Goal: Task Accomplishment & Management: Complete application form

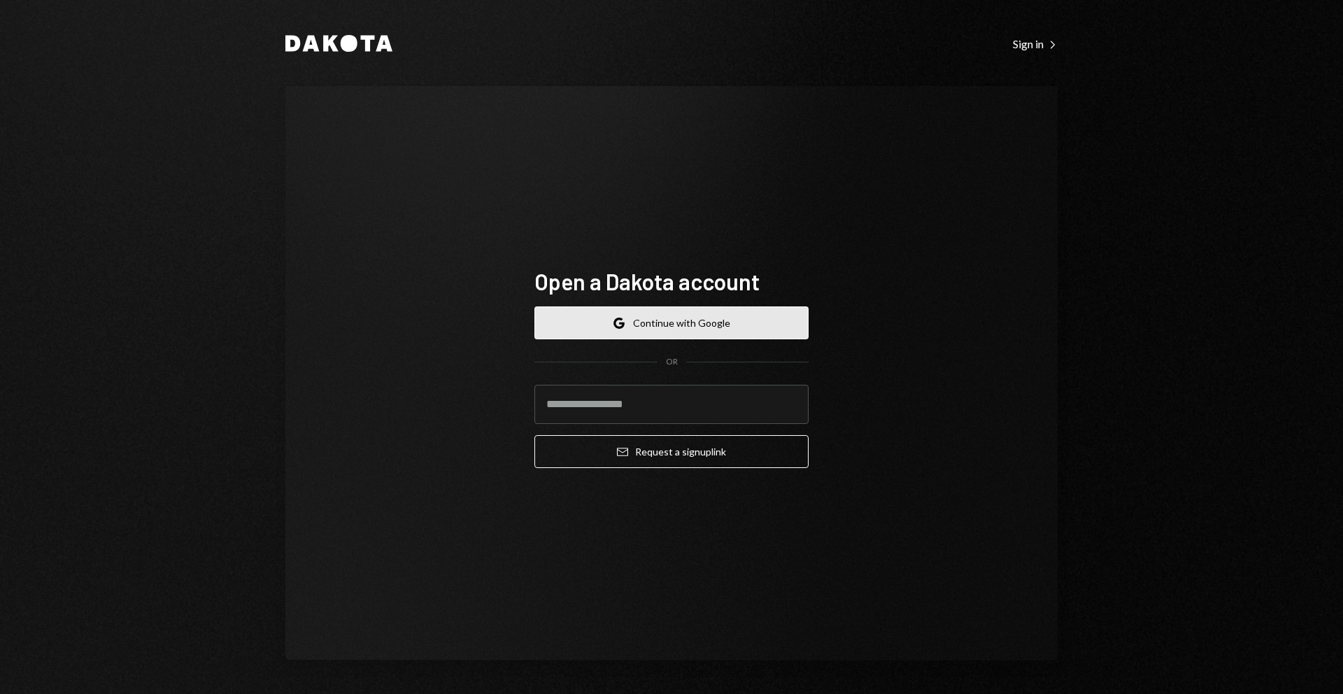
click at [711, 311] on button "Google Continue with Google" at bounding box center [672, 322] width 274 height 33
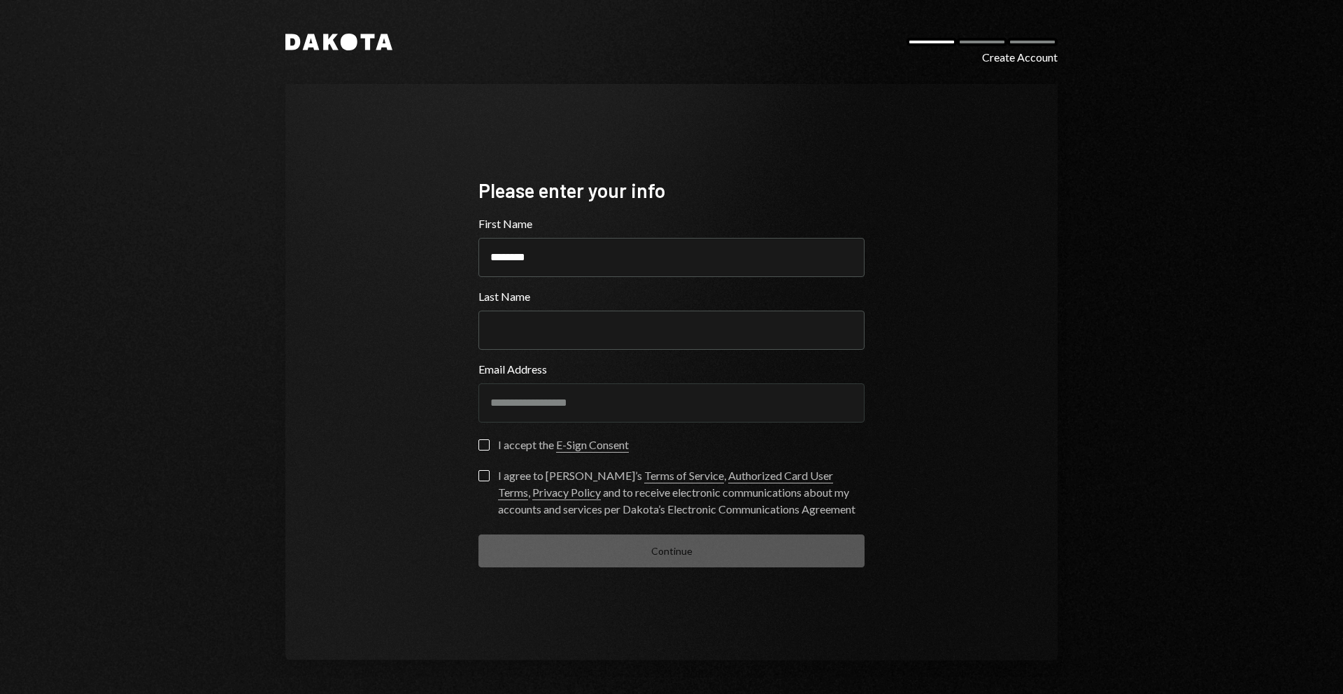
click at [701, 373] on label "Email Address" at bounding box center [672, 369] width 386 height 17
click at [480, 453] on div "I accept the E-Sign Consent" at bounding box center [672, 449] width 386 height 20
click at [483, 448] on button "I accept the E-Sign Consent" at bounding box center [484, 444] width 11 height 11
click at [485, 471] on button "I agree to Dakota’s Terms of Service , Authorized Card User Terms , Privacy Pol…" at bounding box center [484, 475] width 11 height 11
click at [535, 536] on div "Continue" at bounding box center [672, 551] width 386 height 33
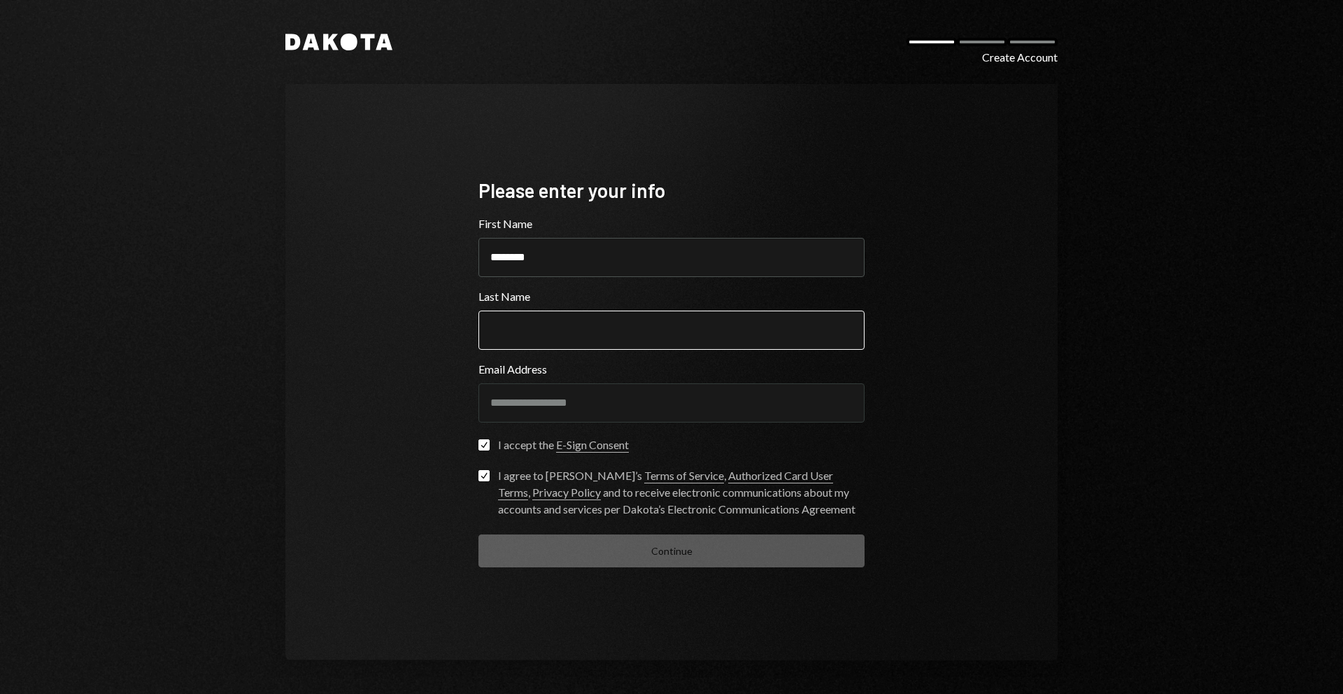
click at [549, 328] on input "Last Name" at bounding box center [672, 330] width 386 height 39
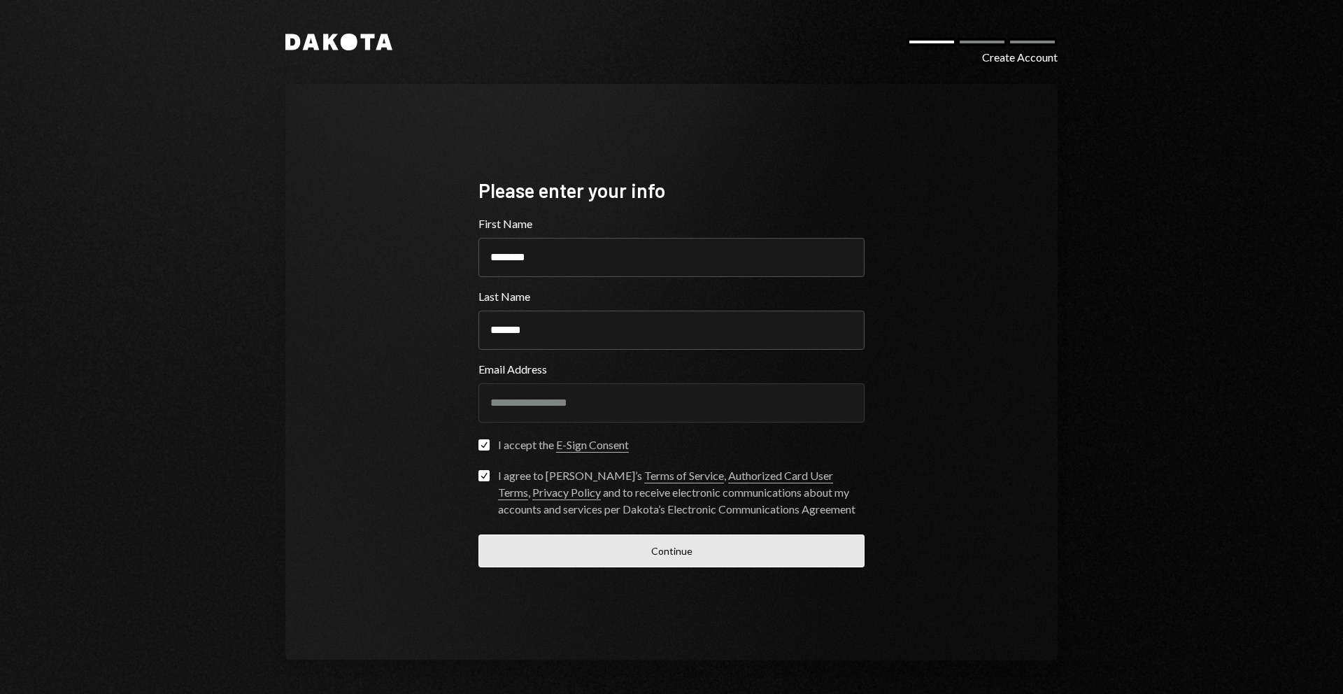
type input "*******"
click at [606, 553] on button "Continue" at bounding box center [672, 551] width 386 height 33
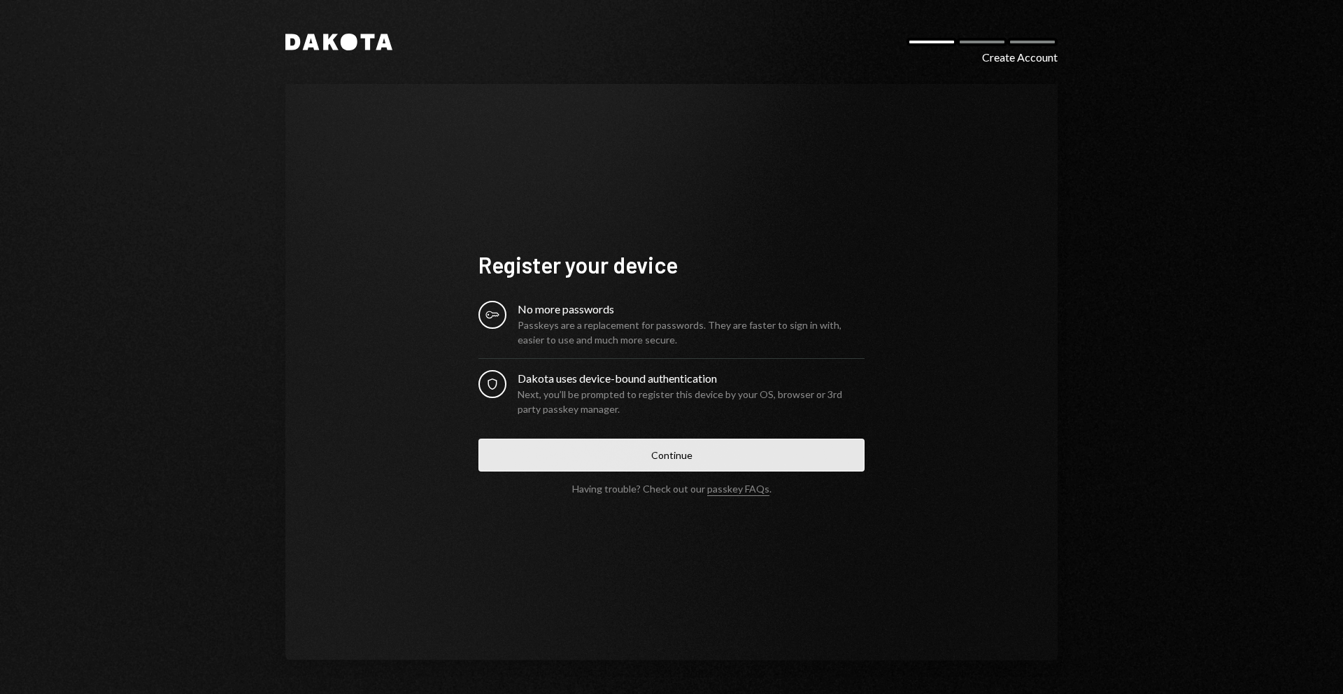
click at [618, 470] on button "Continue" at bounding box center [672, 455] width 386 height 33
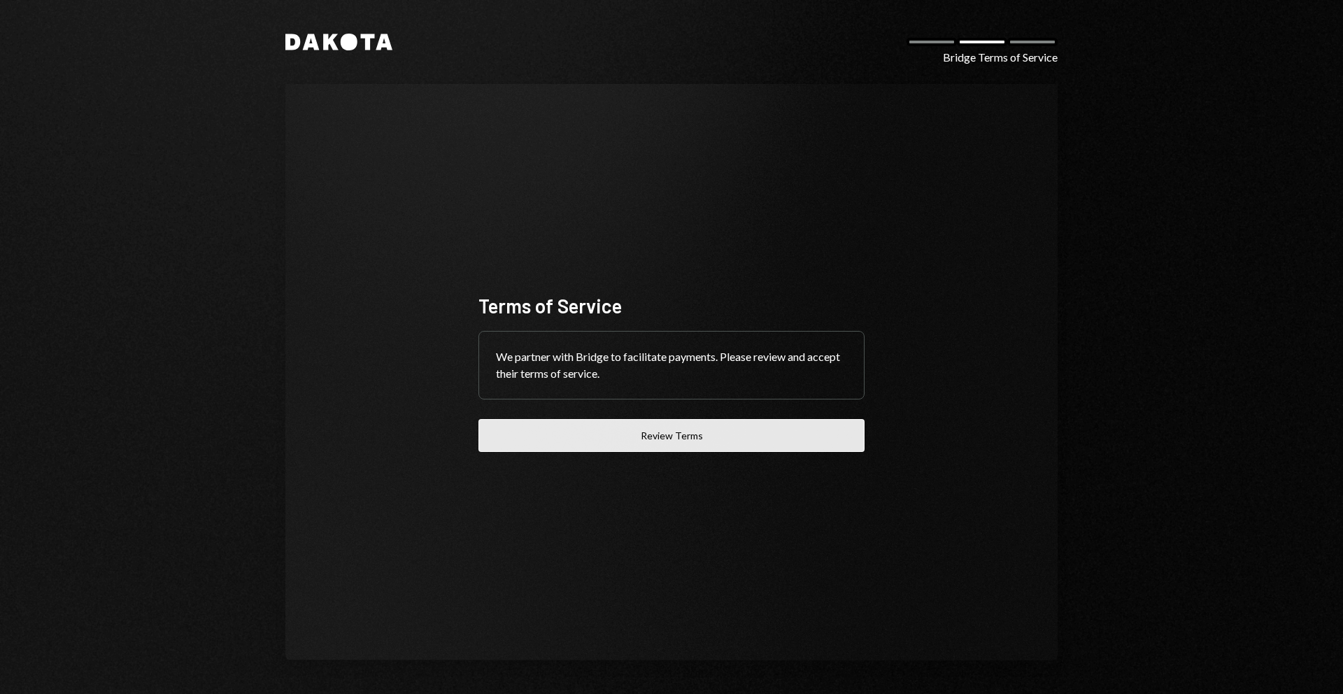
click at [707, 435] on button "Review Terms" at bounding box center [672, 435] width 386 height 33
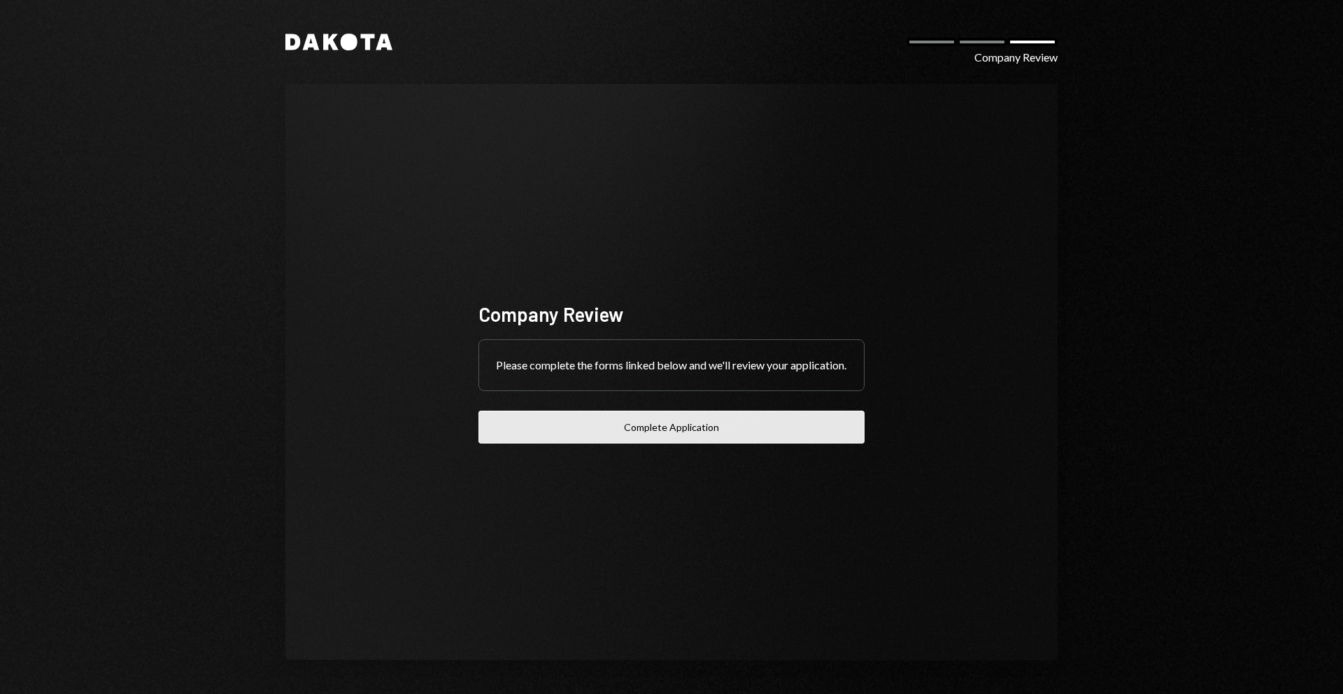
click at [763, 439] on button "Complete Application" at bounding box center [672, 427] width 386 height 33
